Goal: Navigation & Orientation: Find specific page/section

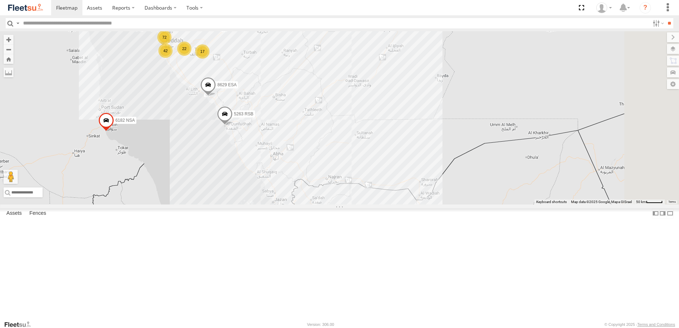
drag, startPoint x: 482, startPoint y: 259, endPoint x: 352, endPoint y: 135, distance: 179.8
click at [352, 135] on div "3823 DXB 3351 USA 1644 XRA 5263 RSB 3897 DXB 7593 JSB 3890 DXB 6182 NSA 3404 JX…" at bounding box center [339, 117] width 679 height 173
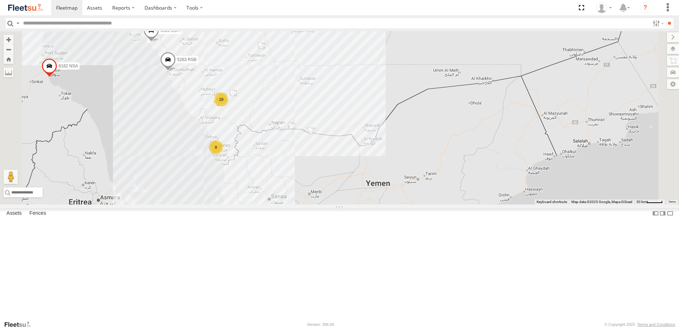
drag, startPoint x: 372, startPoint y: 257, endPoint x: 315, endPoint y: 200, distance: 81.3
click at [315, 200] on div "3823 DXB 3351 [GEOGRAPHIC_DATA] 1644 XRA 5263 RSB 3897 DXB 7593 JSB 3890 DXB 61…" at bounding box center [339, 117] width 679 height 173
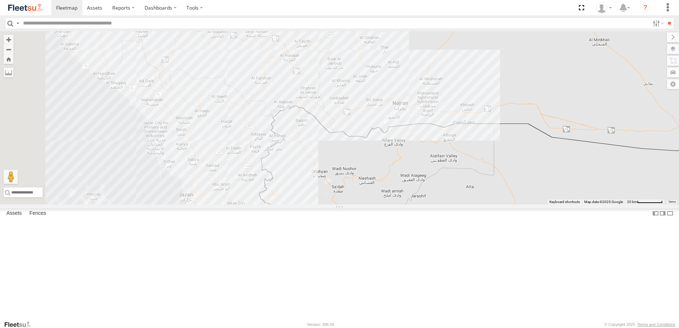
drag, startPoint x: 286, startPoint y: 186, endPoint x: 447, endPoint y: 173, distance: 161.3
click at [447, 173] on div "3823 DXB 3351 [GEOGRAPHIC_DATA] 1644 XRA 5263 RSB 3897 DXB 7593 JSB 3890 DXB 61…" at bounding box center [339, 117] width 679 height 173
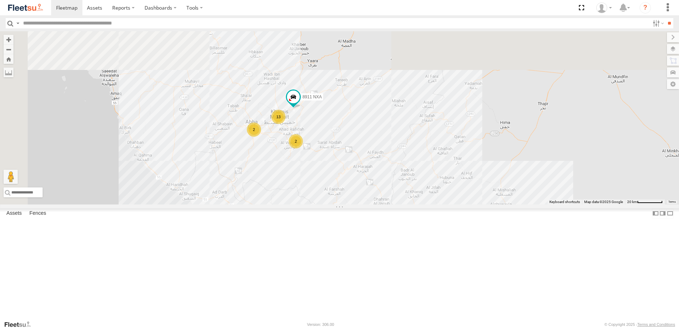
drag, startPoint x: 344, startPoint y: 210, endPoint x: 407, endPoint y: 300, distance: 110.0
click at [407, 204] on div "3823 DXB 3351 [GEOGRAPHIC_DATA] 1644 XRA 5263 RSB 3897 DXB 7593 JSB 3890 DXB 61…" at bounding box center [339, 117] width 679 height 173
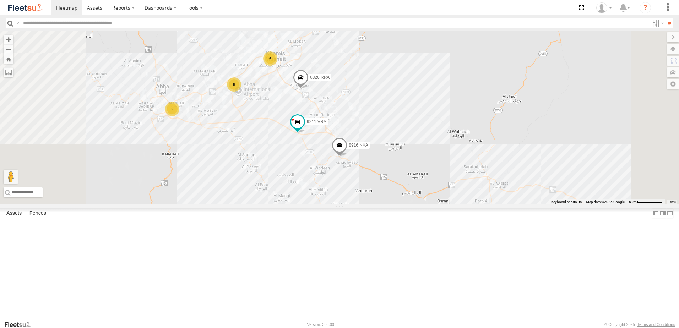
drag, startPoint x: 366, startPoint y: 218, endPoint x: 367, endPoint y: 275, distance: 57.2
click at [367, 204] on div "3823 DXB 3351 USA 1644 XRA 5263 RSB 3897 DXB 7593 JSB 3890 DXB 6182 NSA 3404 JX…" at bounding box center [339, 117] width 679 height 173
